Goal: Task Accomplishment & Management: Use online tool/utility

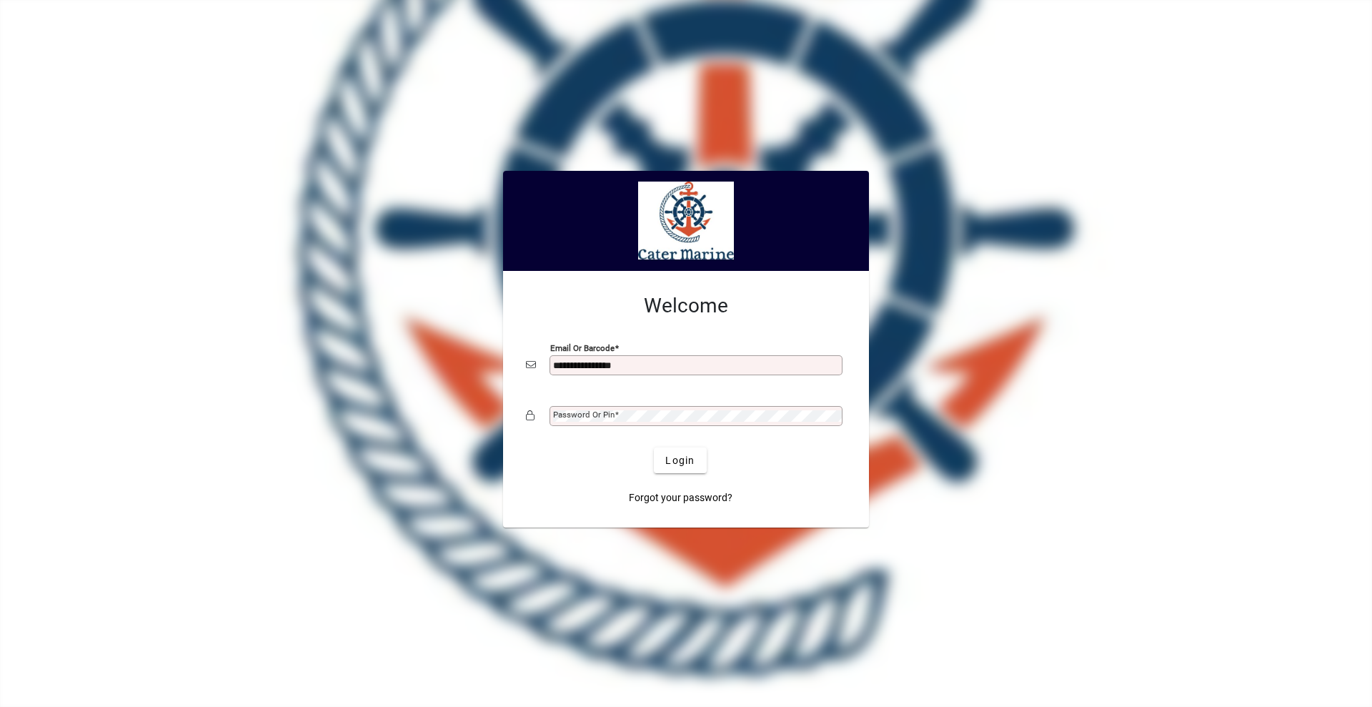
type input "**********"
click at [654, 447] on button "Login" at bounding box center [680, 460] width 52 height 26
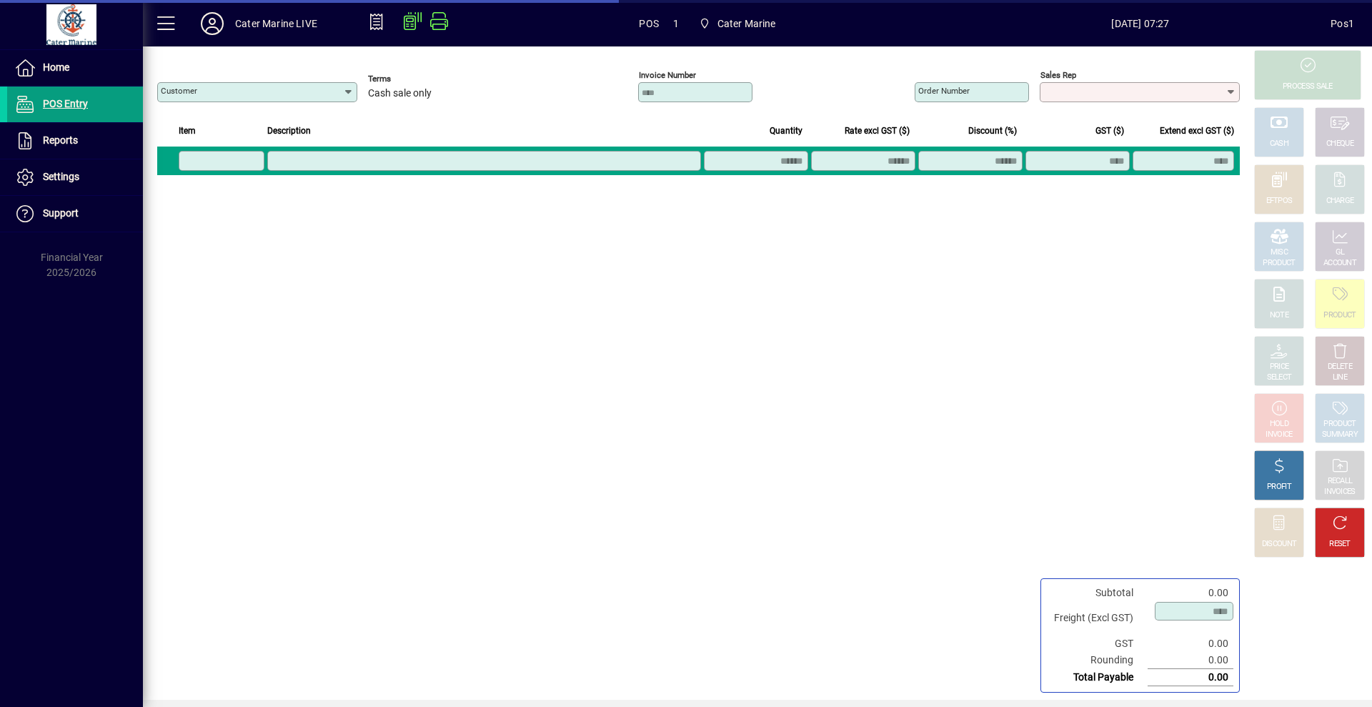
type input "**********"
